Goal: Information Seeking & Learning: Understand process/instructions

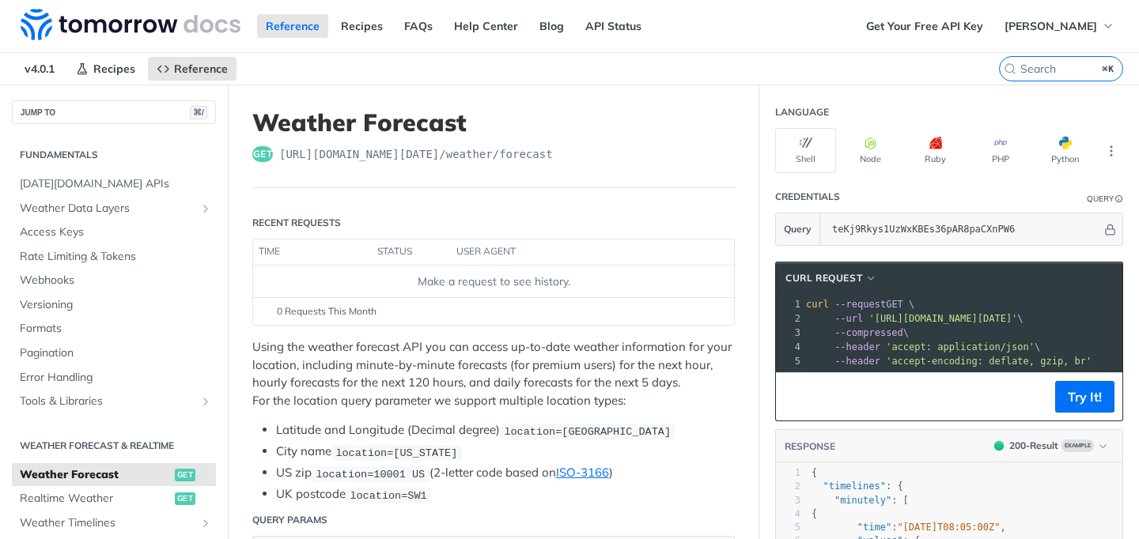
click at [530, 267] on td "Make a request to see history." at bounding box center [493, 282] width 481 height 32
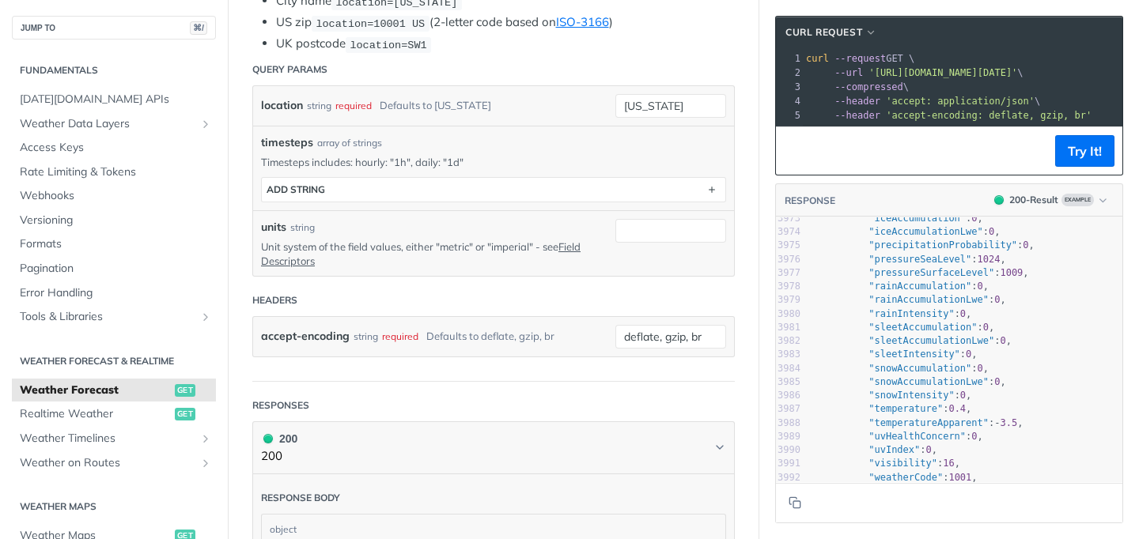
click at [1058, 365] on pre ""snowAccumulation" : 0 ," at bounding box center [965, 368] width 314 height 13
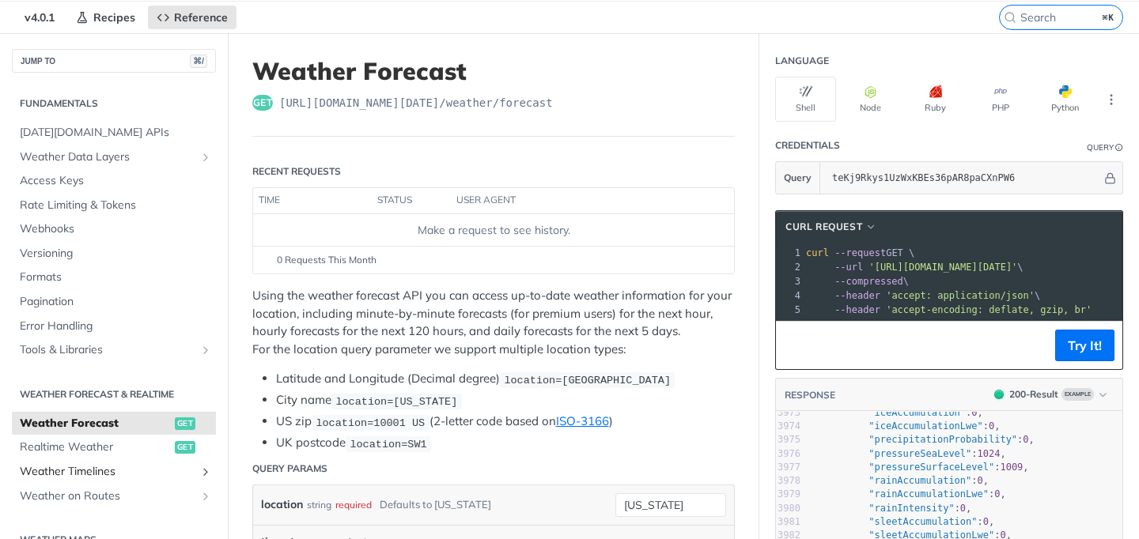
click at [102, 475] on span "Weather Timelines" at bounding box center [108, 472] width 176 height 16
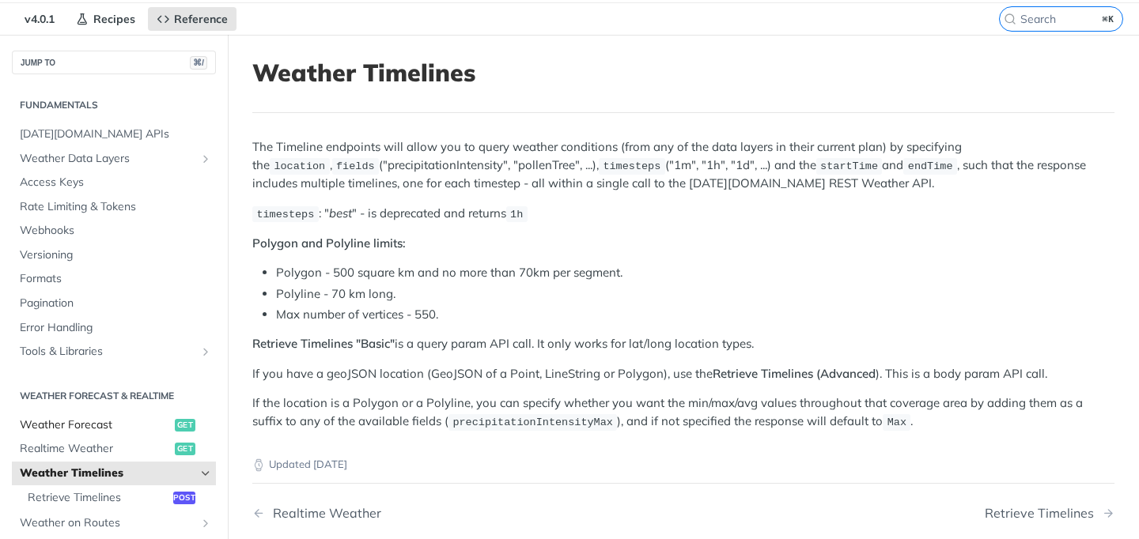
click at [70, 431] on span "Weather Forecast" at bounding box center [95, 426] width 151 height 16
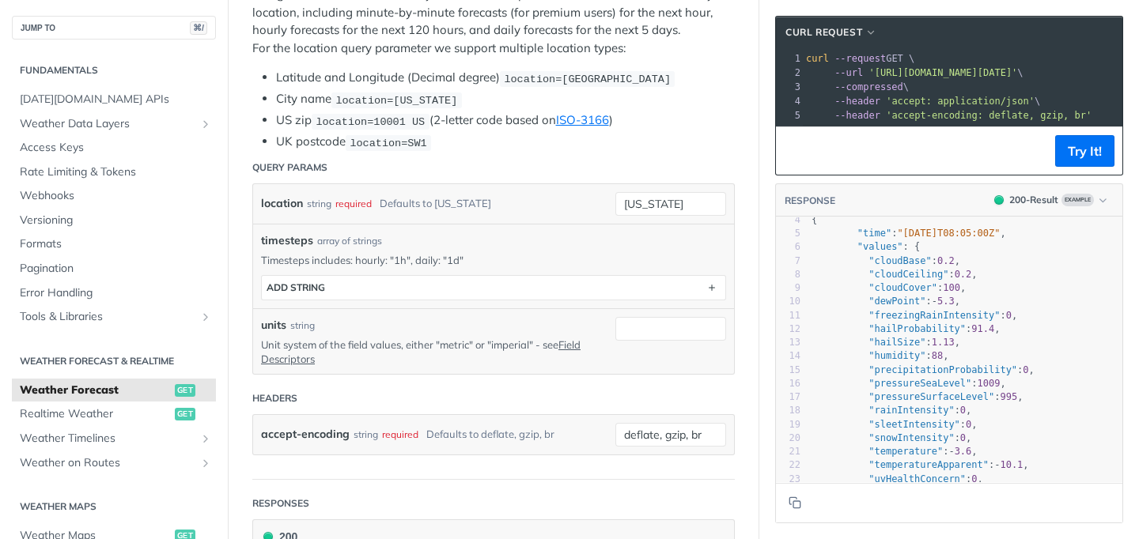
scroll to position [333, 0]
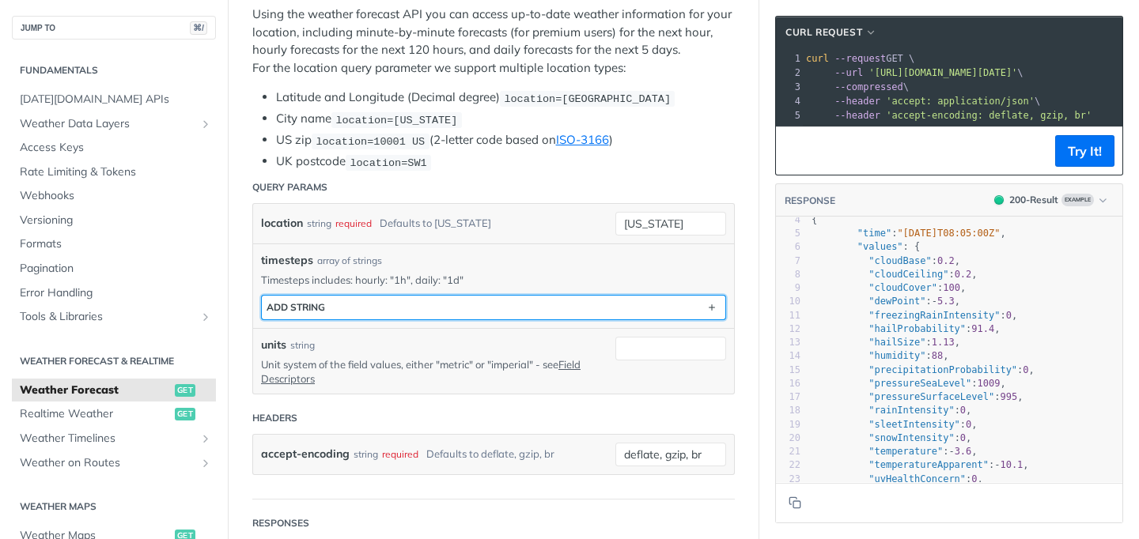
click at [541, 304] on button "ADD string" at bounding box center [493, 308] width 463 height 24
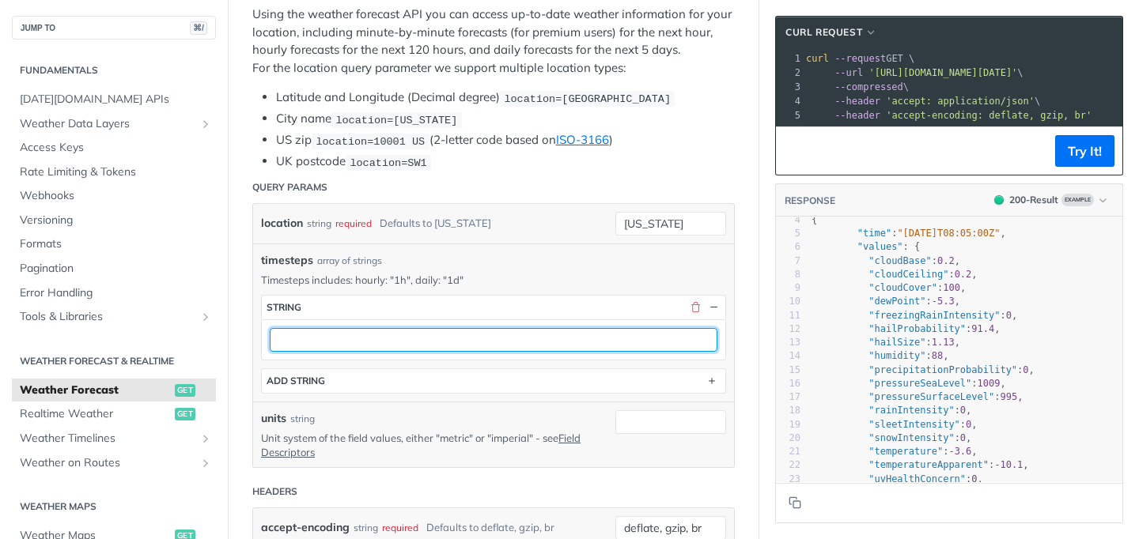
click at [555, 346] on input "text" at bounding box center [494, 340] width 448 height 24
type input "2"
type input "1d"
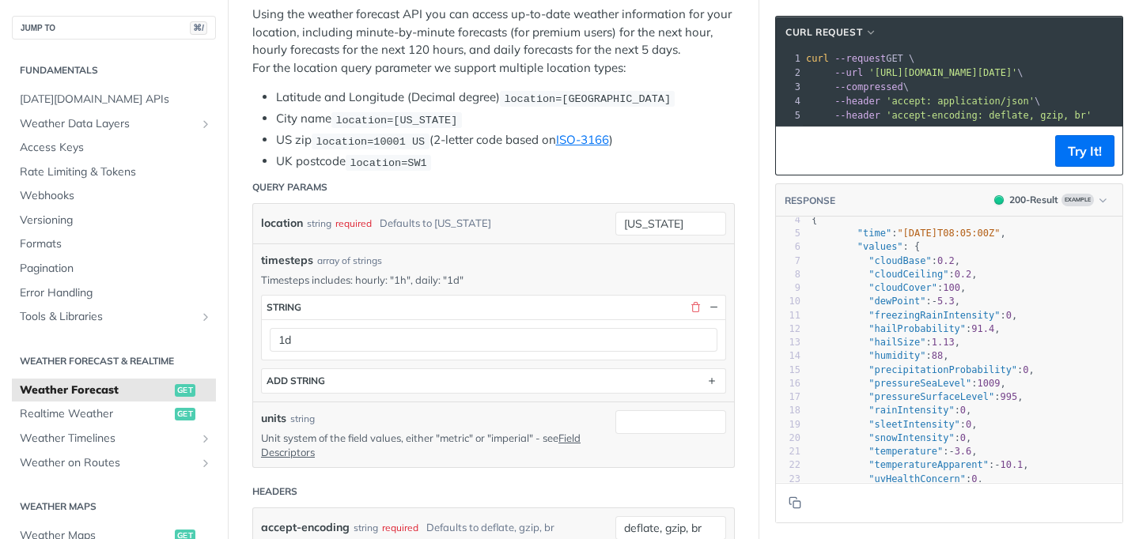
click at [444, 419] on div "units string" at bounding box center [426, 418] width 331 height 17
click at [286, 254] on span "timesteps" at bounding box center [287, 260] width 52 height 17
copy span "timesteps"
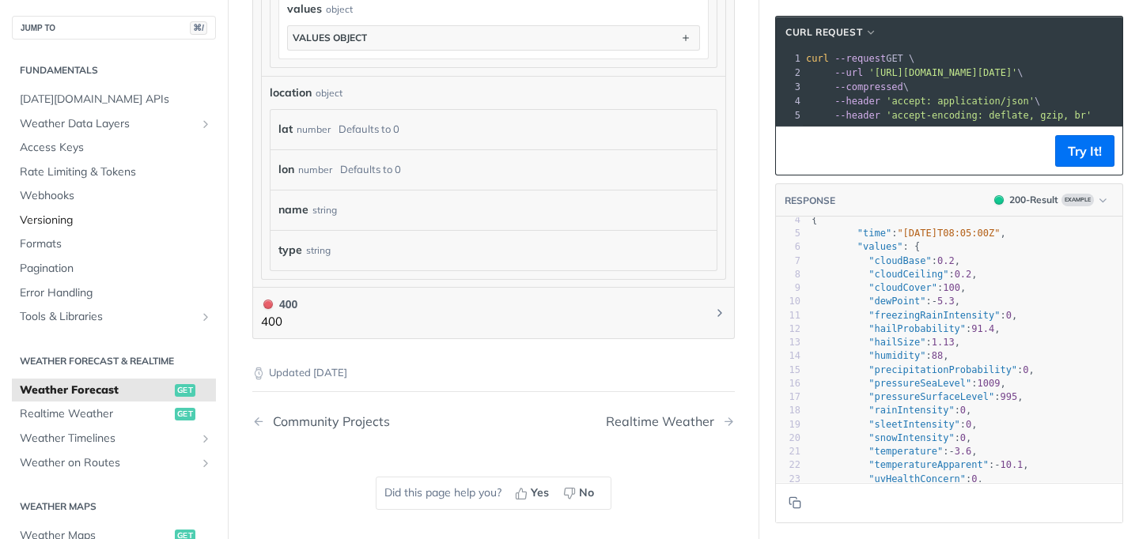
scroll to position [1537, 0]
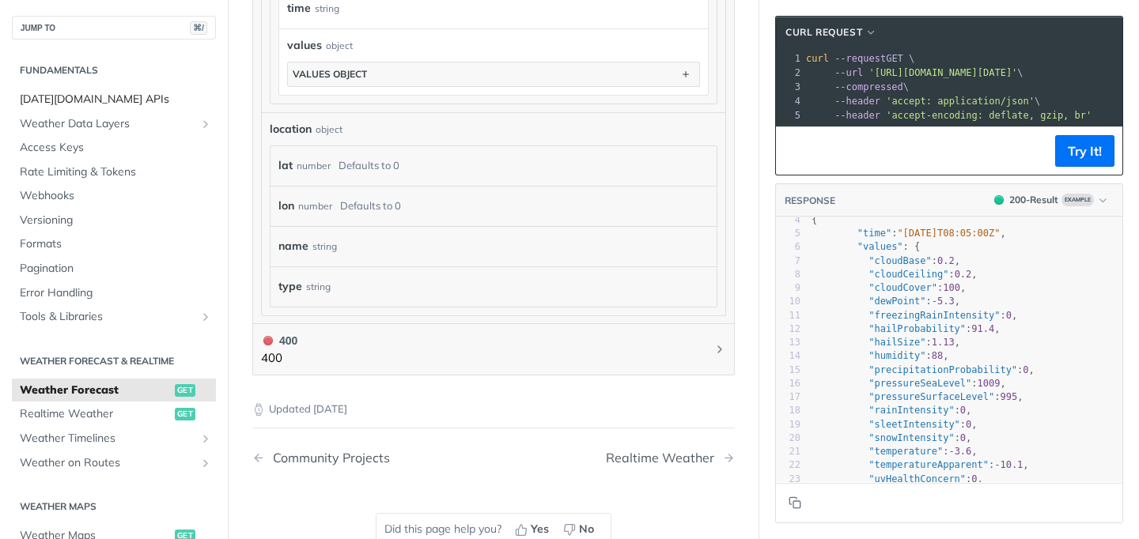
click at [88, 96] on span "[DATE][DOMAIN_NAME] APIs" at bounding box center [116, 100] width 192 height 16
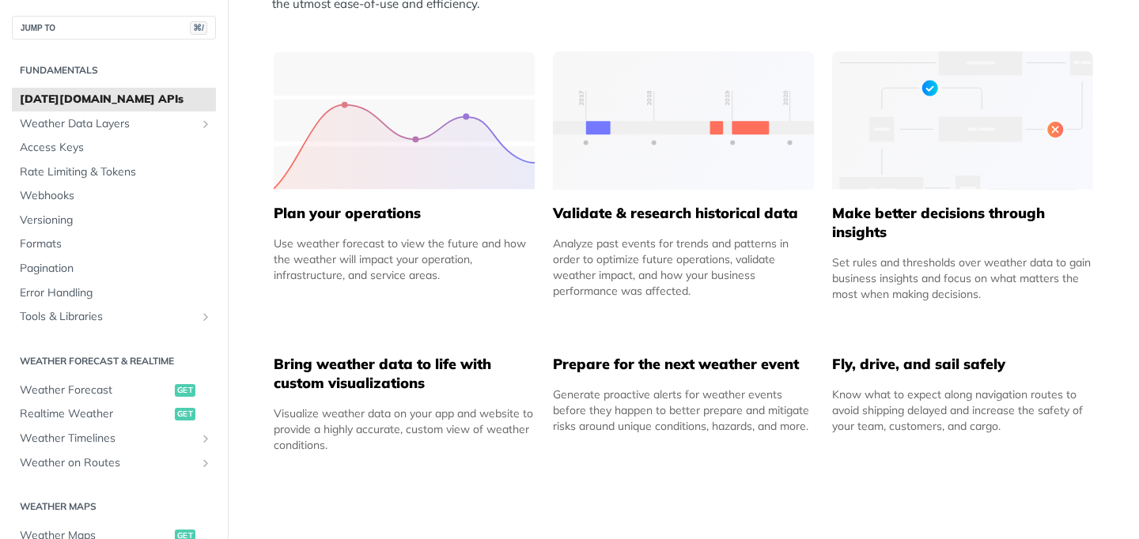
scroll to position [762, 0]
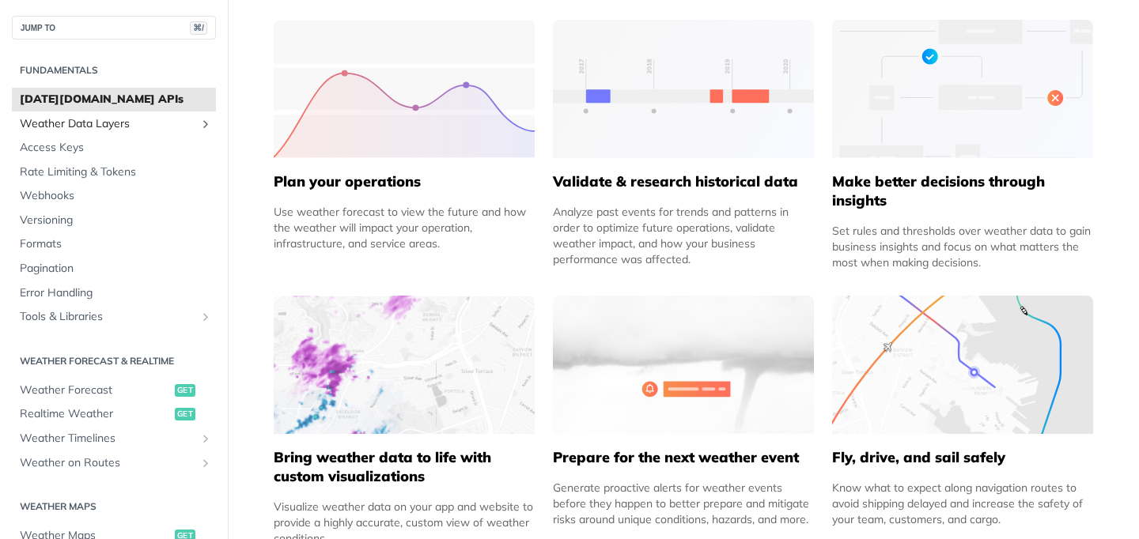
click at [98, 127] on span "Weather Data Layers" at bounding box center [108, 124] width 176 height 16
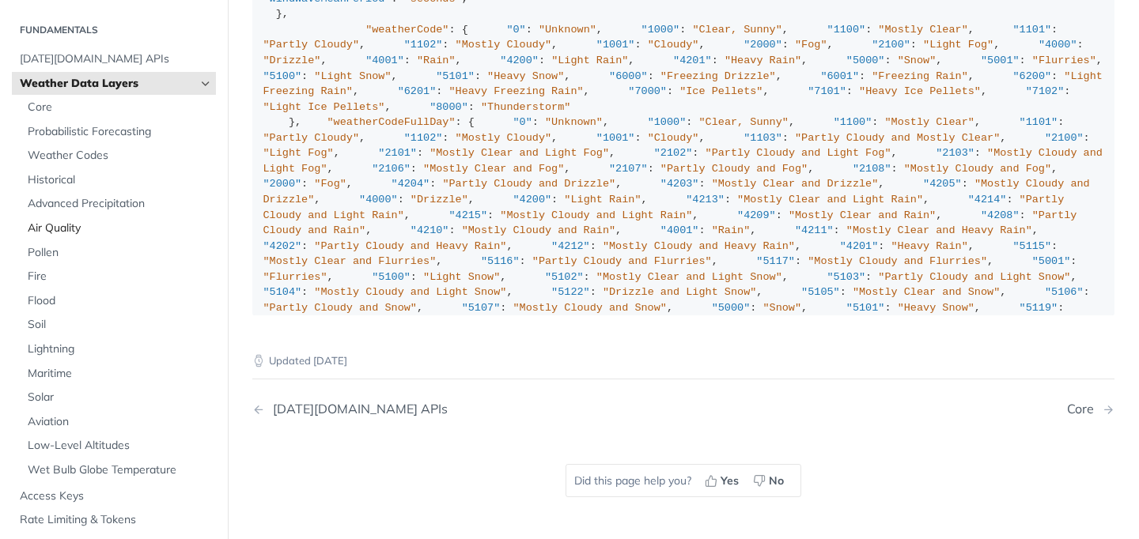
scroll to position [34, 0]
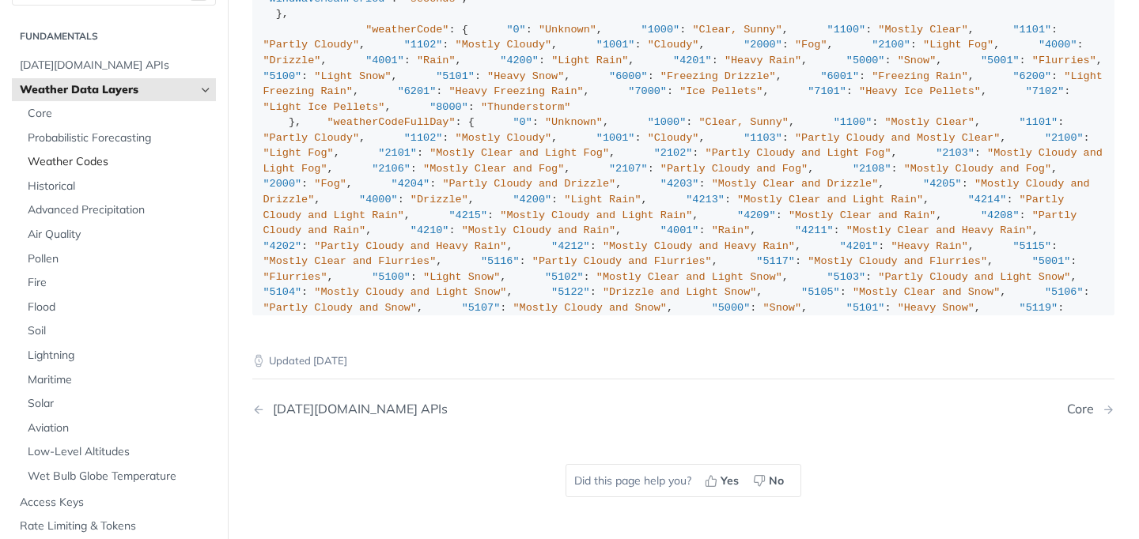
click at [66, 154] on span "Weather Codes" at bounding box center [120, 162] width 184 height 16
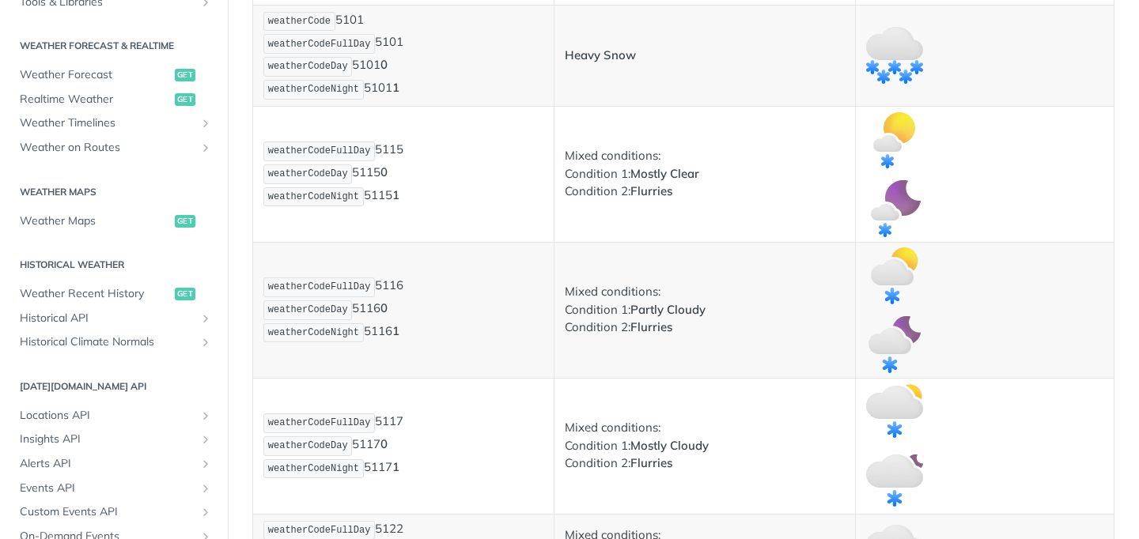
scroll to position [676, 0]
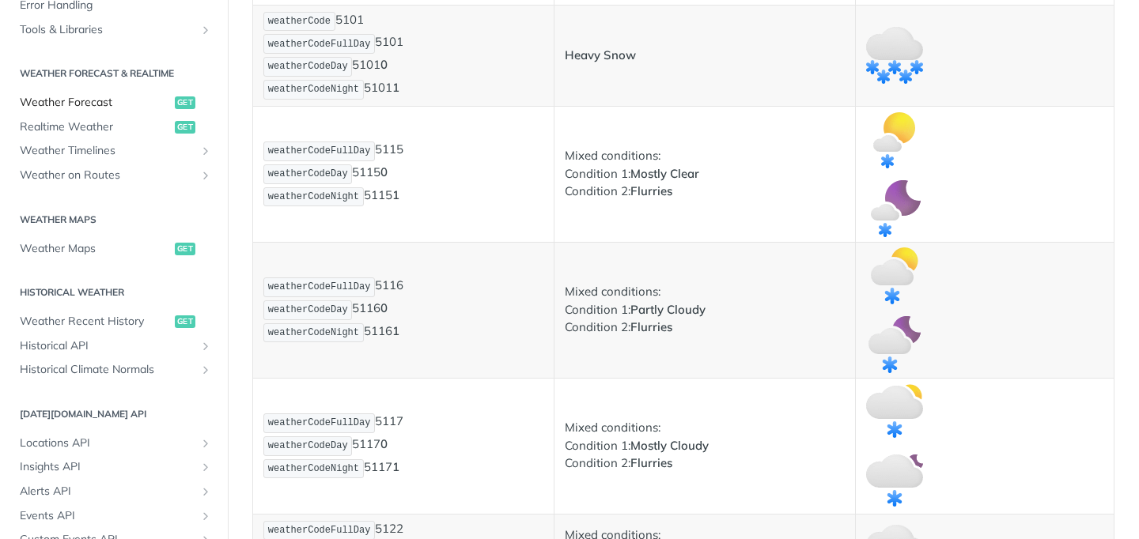
click at [82, 109] on span "Weather Forecast" at bounding box center [95, 103] width 151 height 16
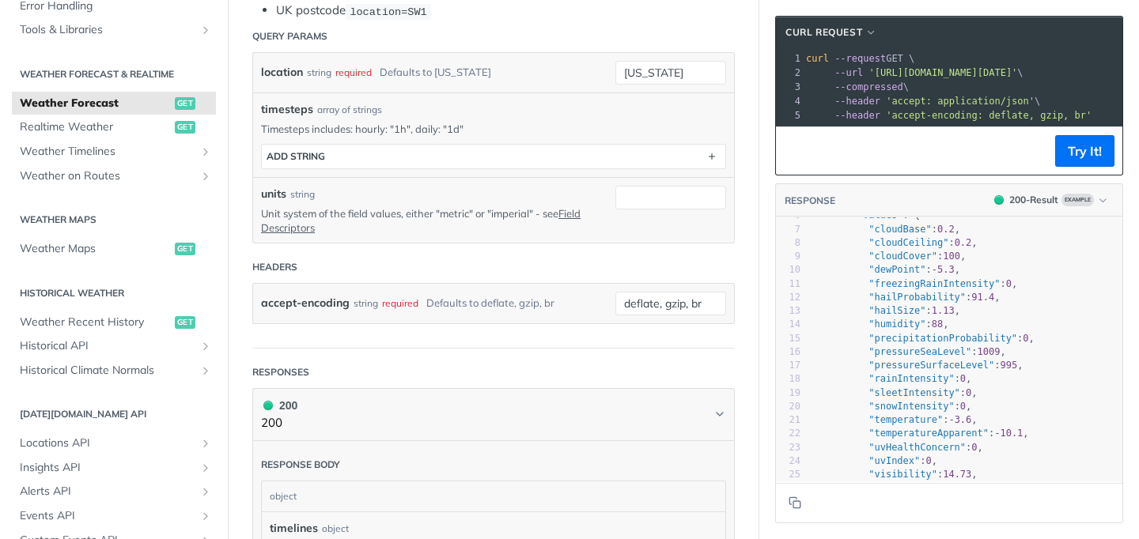
scroll to position [134, 0]
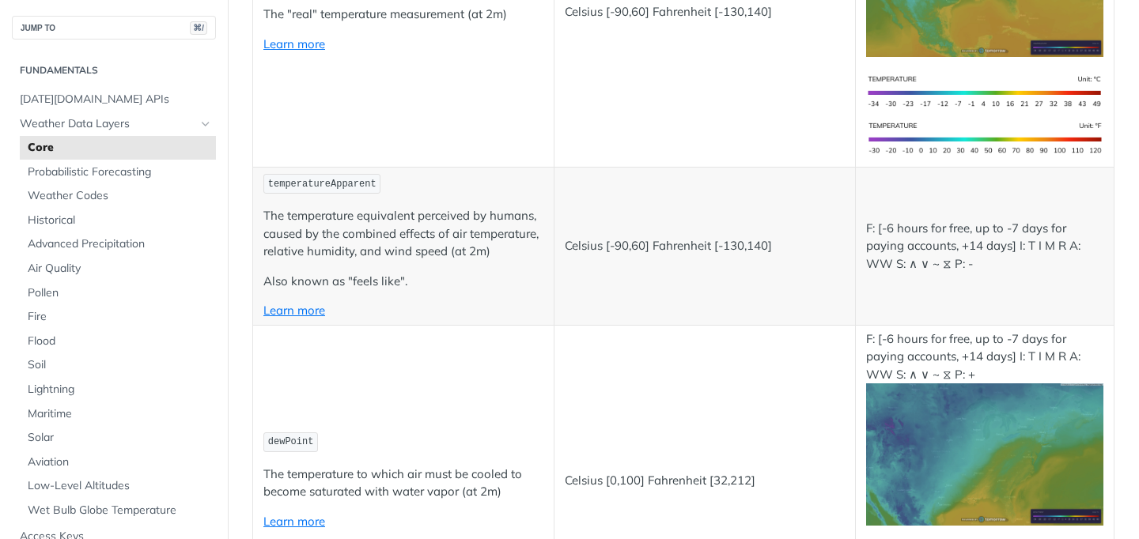
scroll to position [556, 0]
